Goal: Information Seeking & Learning: Learn about a topic

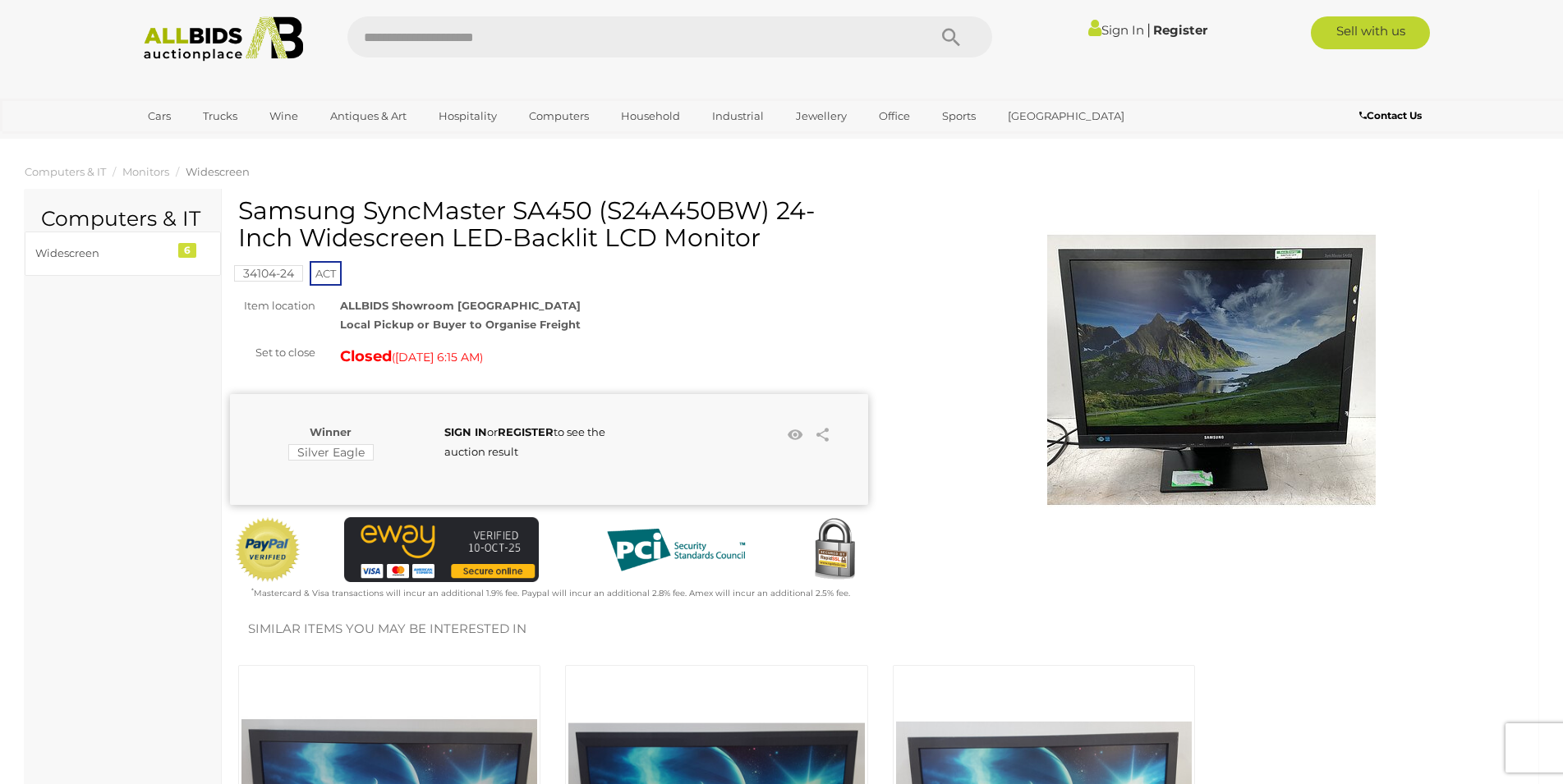
click at [1170, 379] on img at bounding box center [1211, 369] width 328 height 328
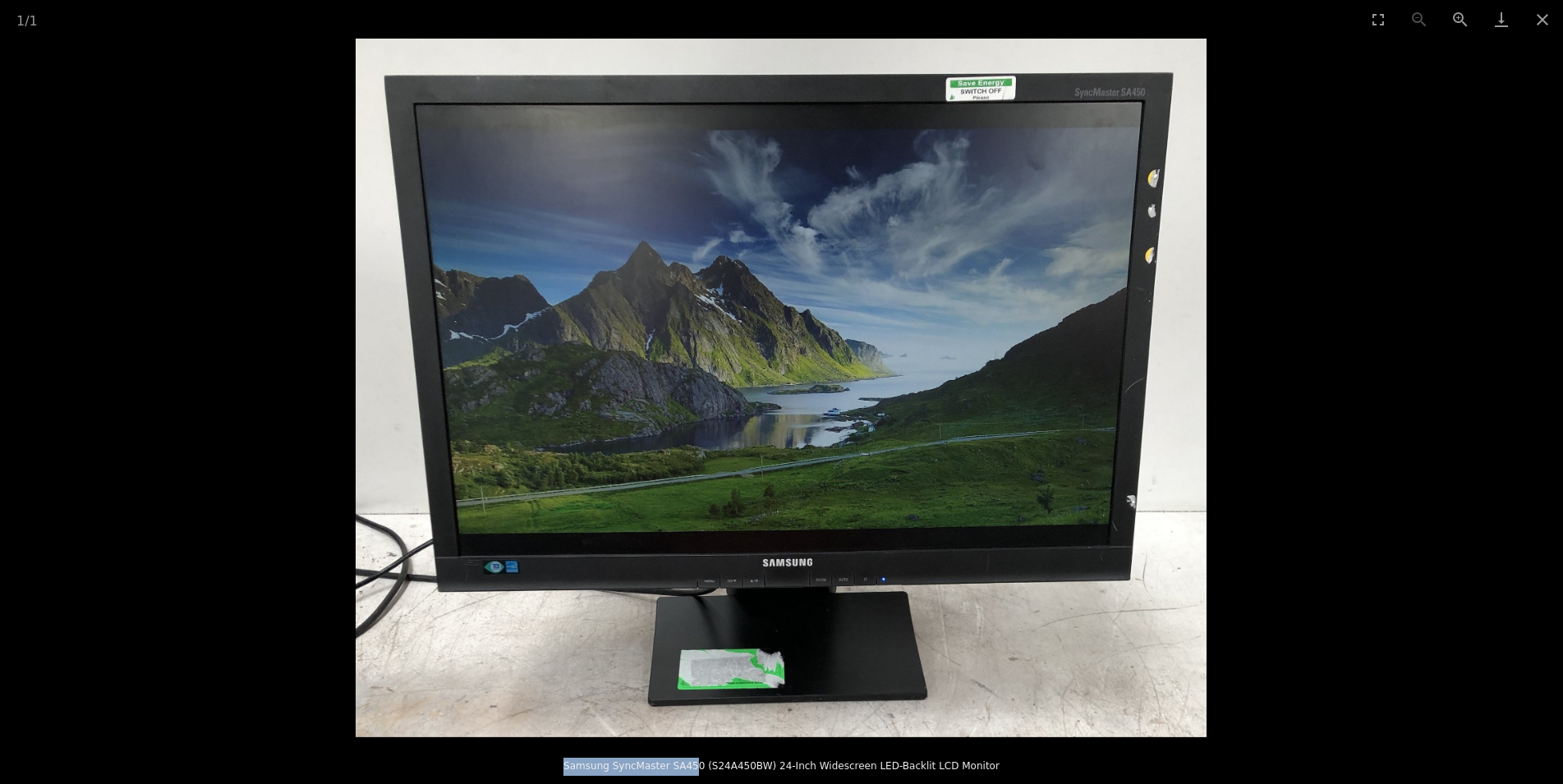
drag, startPoint x: 591, startPoint y: 769, endPoint x: 711, endPoint y: 765, distance: 120.1
click at [711, 765] on p "Samsung SyncMaster SA450 (S24A450BW) 24-Inch Widescreen LED-Backlit LCD Monitor" at bounding box center [782, 763] width 1498 height 27
click at [707, 765] on p "Samsung SyncMaster SA450 (S24A450BW) 24-Inch Widescreen LED-Backlit LCD Monitor" at bounding box center [782, 763] width 1498 height 27
drag, startPoint x: 713, startPoint y: 765, endPoint x: 590, endPoint y: 756, distance: 123.3
click at [590, 756] on p "Samsung SyncMaster SA450 (S24A450BW) 24-Inch Widescreen LED-Backlit LCD Monitor" at bounding box center [782, 763] width 1498 height 27
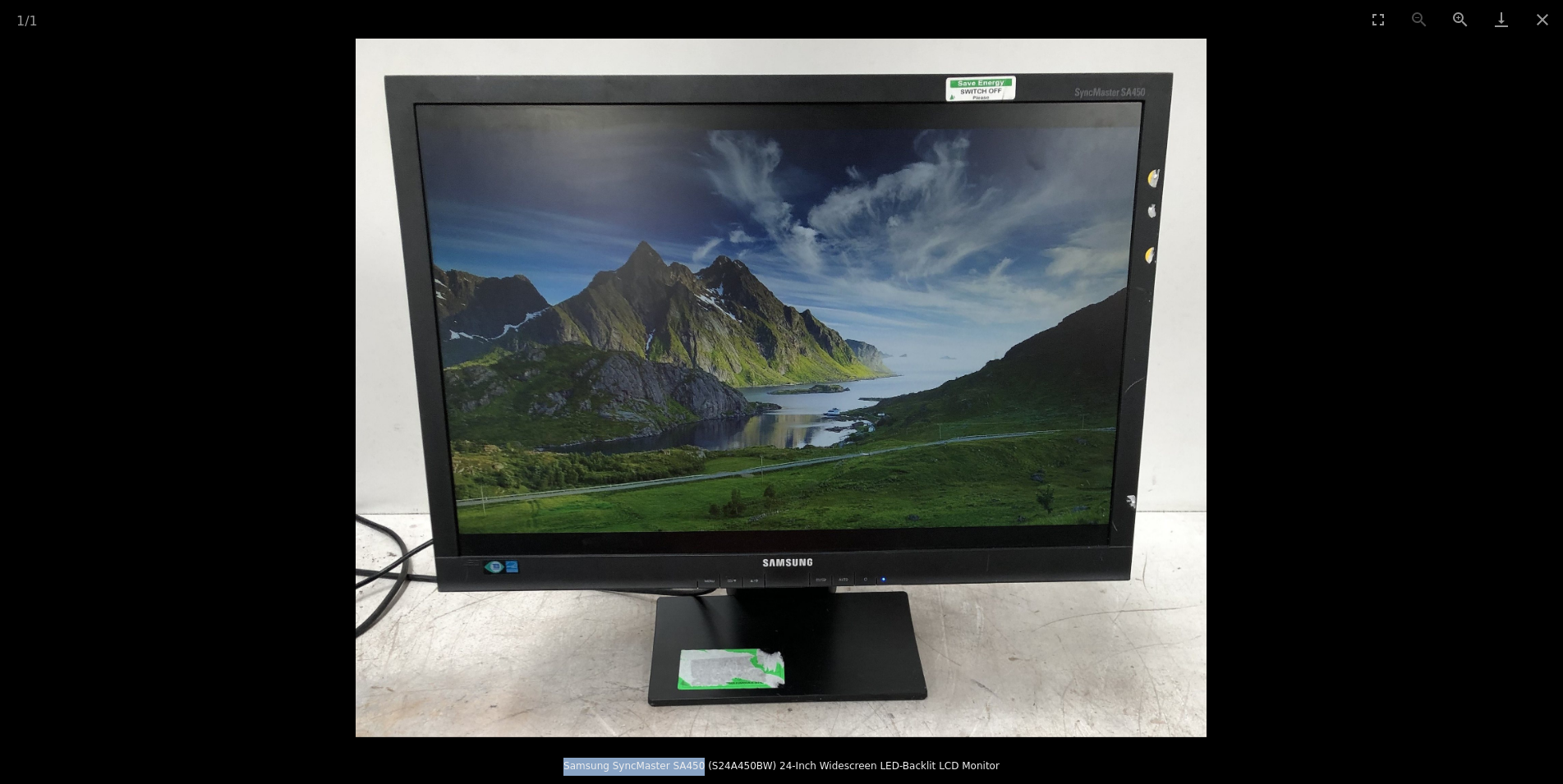
copy p "Samsung SyncMaster SA450"
click at [1538, 18] on button "Close gallery" at bounding box center [1543, 19] width 41 height 39
